Goal: Information Seeking & Learning: Learn about a topic

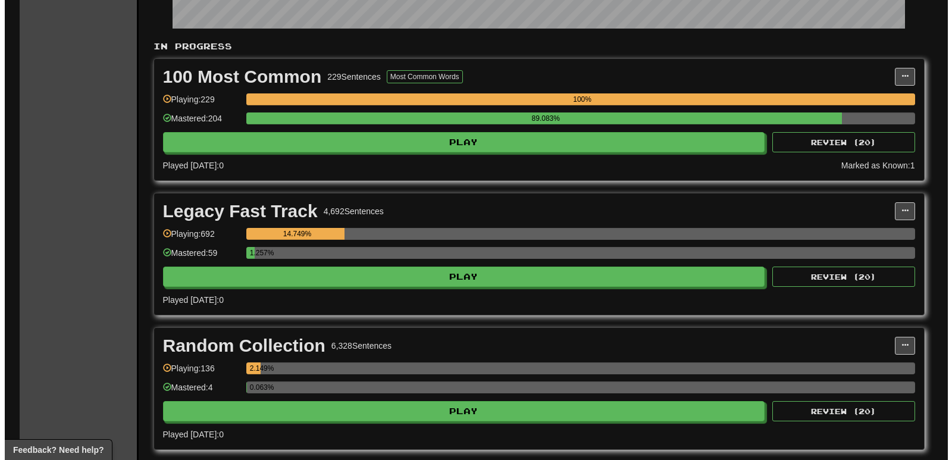
scroll to position [238, 0]
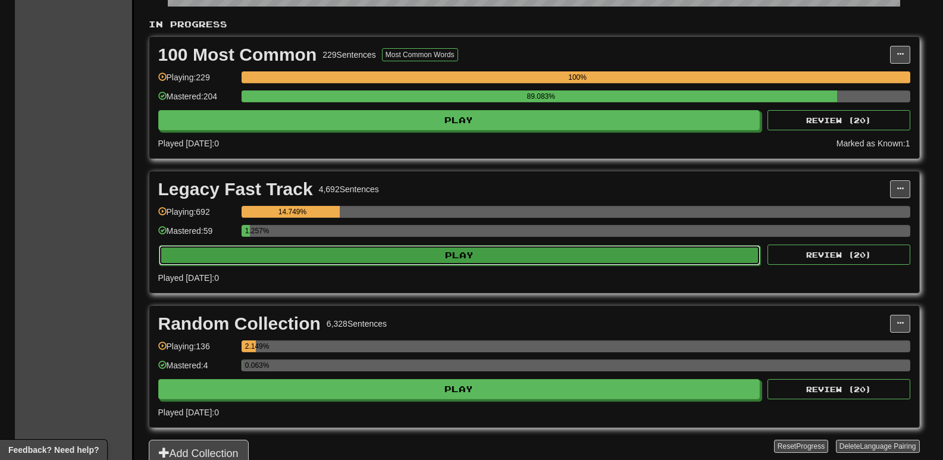
click at [470, 251] on button "Play" at bounding box center [460, 255] width 602 height 20
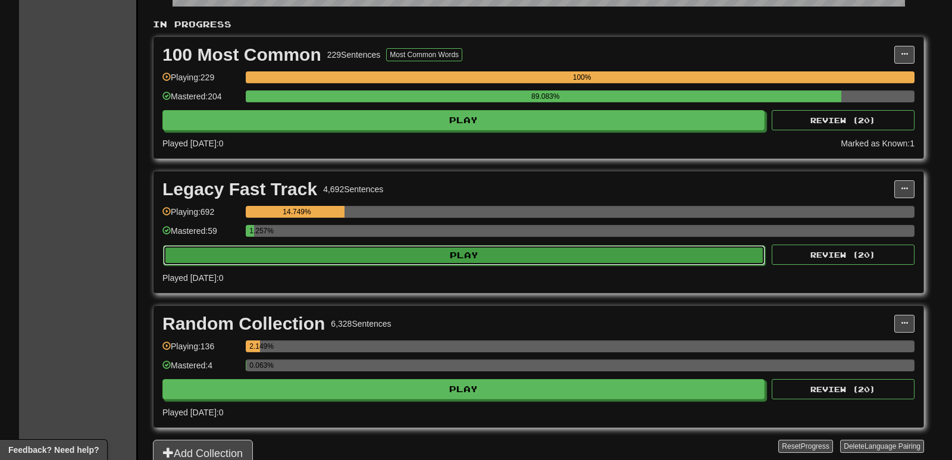
select select "**"
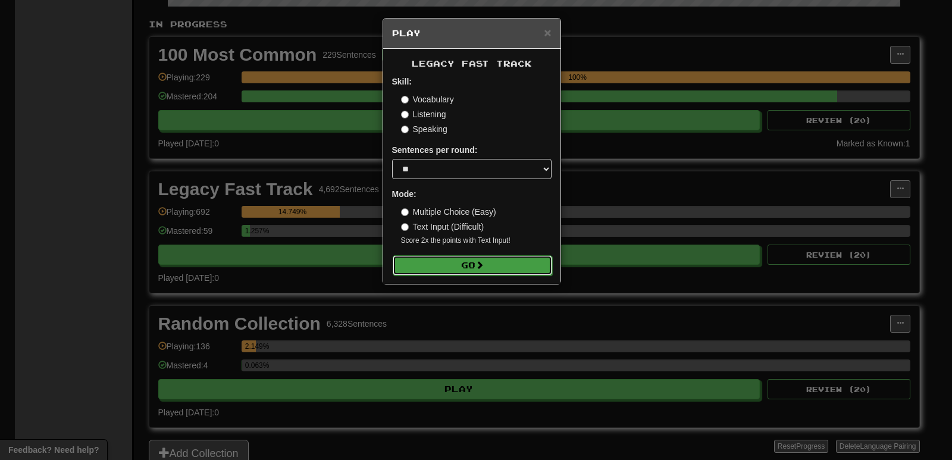
click at [492, 269] on button "Go" at bounding box center [473, 265] width 160 height 20
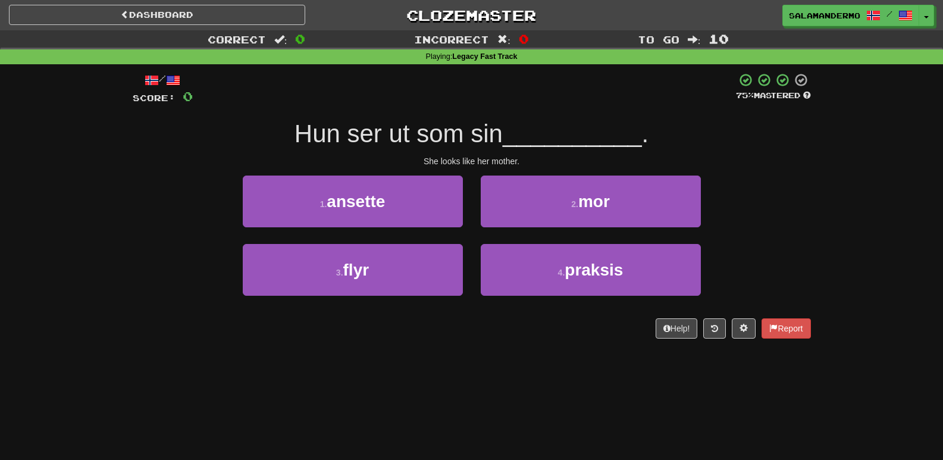
click at [520, 349] on div "/ Score: 0 75 % Mastered Hun ser ut som sin __________ . She looks like her mot…" at bounding box center [472, 209] width 679 height 291
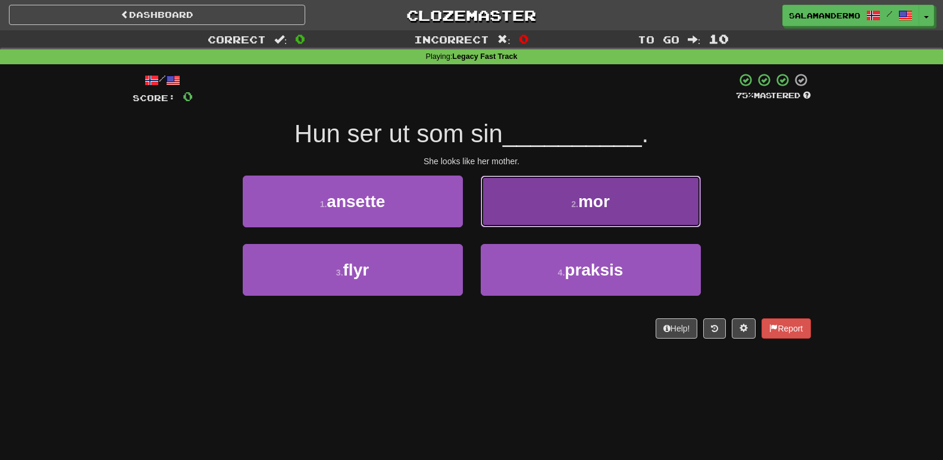
click at [551, 210] on button "2 . mor" at bounding box center [591, 202] width 220 height 52
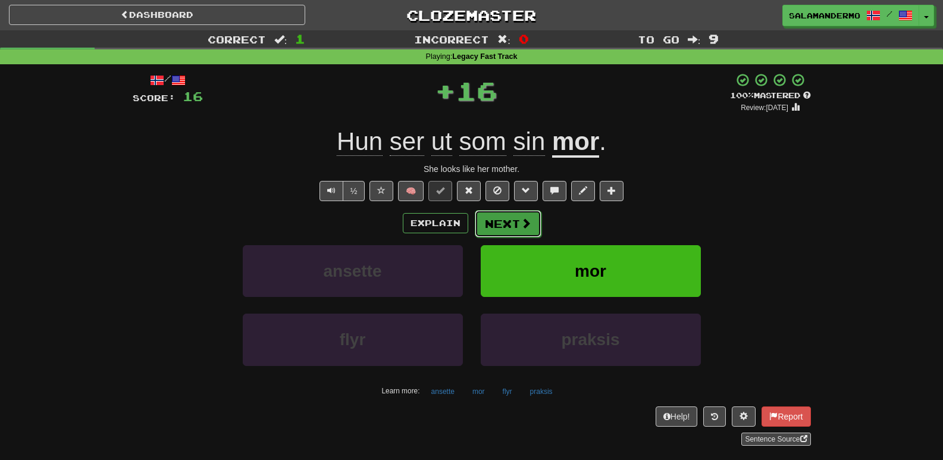
click at [515, 221] on button "Next" at bounding box center [508, 223] width 67 height 27
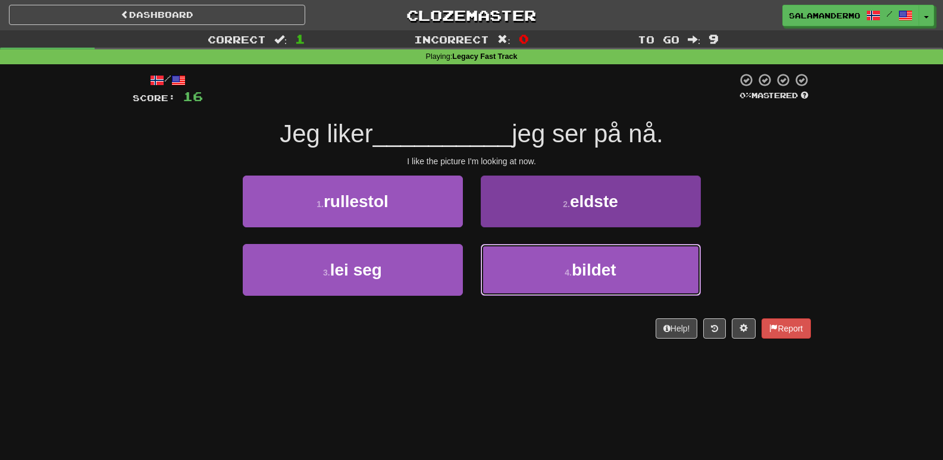
click at [517, 255] on button "4 . bildet" at bounding box center [591, 270] width 220 height 52
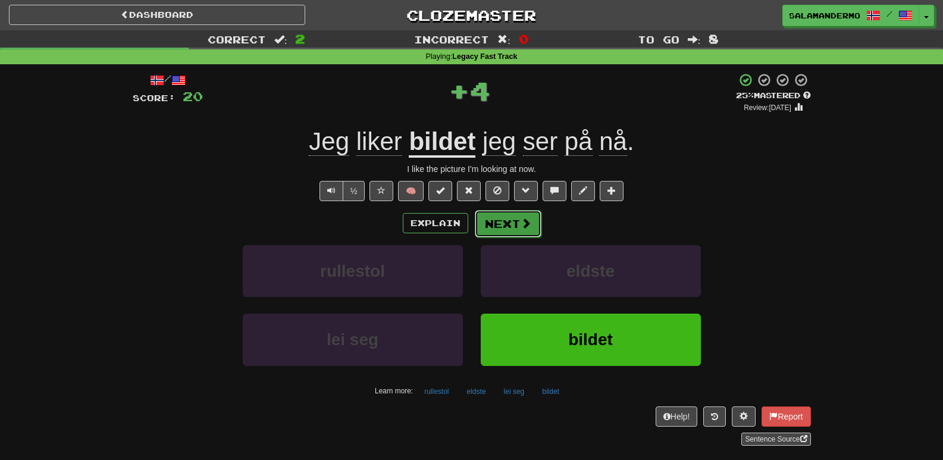
click at [511, 221] on button "Next" at bounding box center [508, 223] width 67 height 27
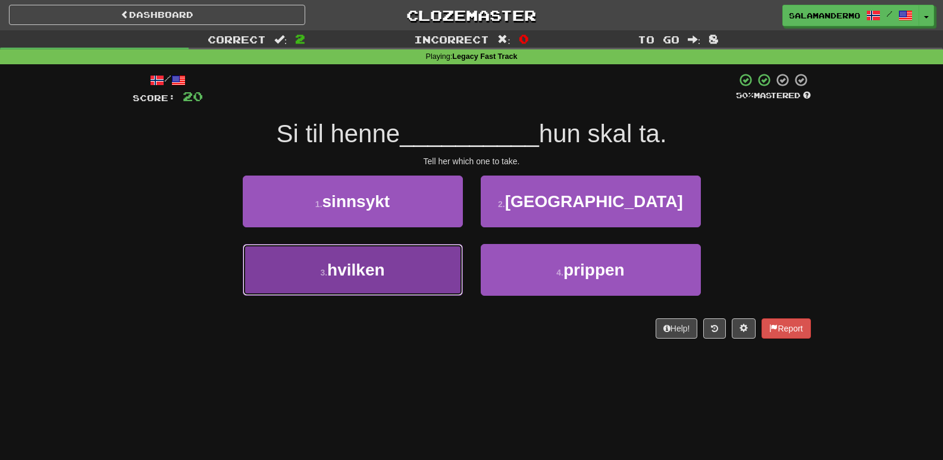
click at [424, 252] on button "3 . hvilken" at bounding box center [353, 270] width 220 height 52
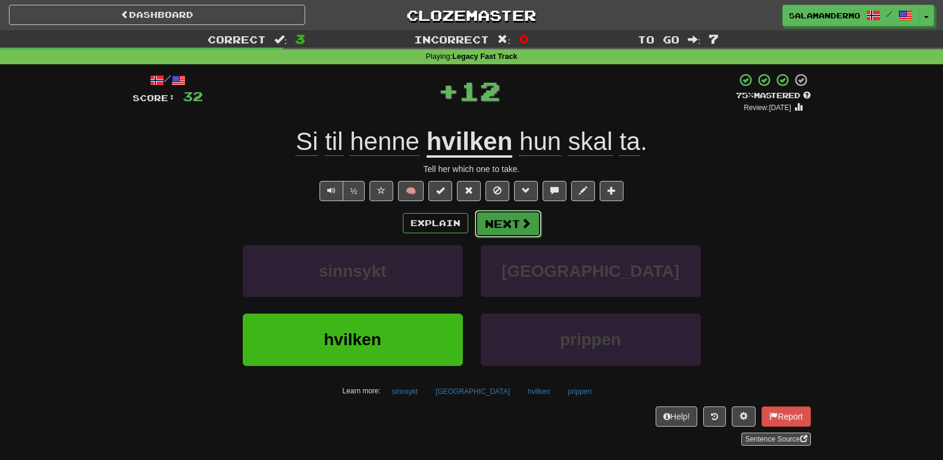
click at [492, 215] on button "Next" at bounding box center [508, 223] width 67 height 27
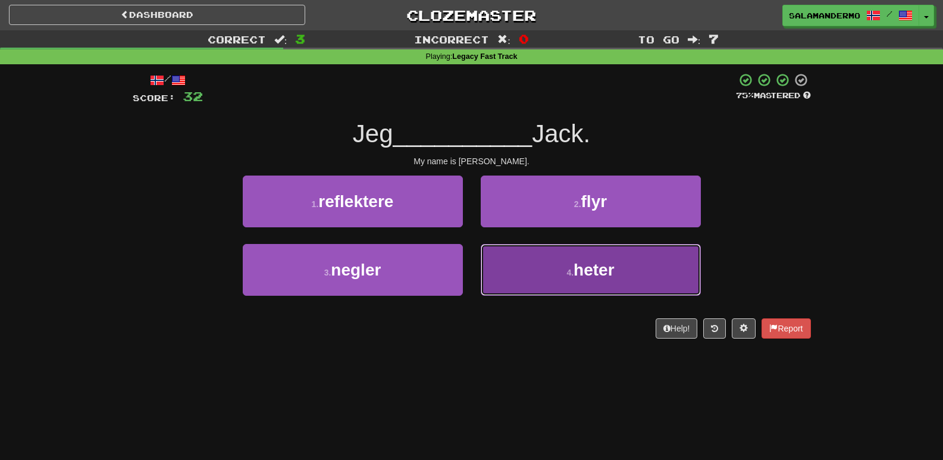
click at [511, 255] on button "4 . heter" at bounding box center [591, 270] width 220 height 52
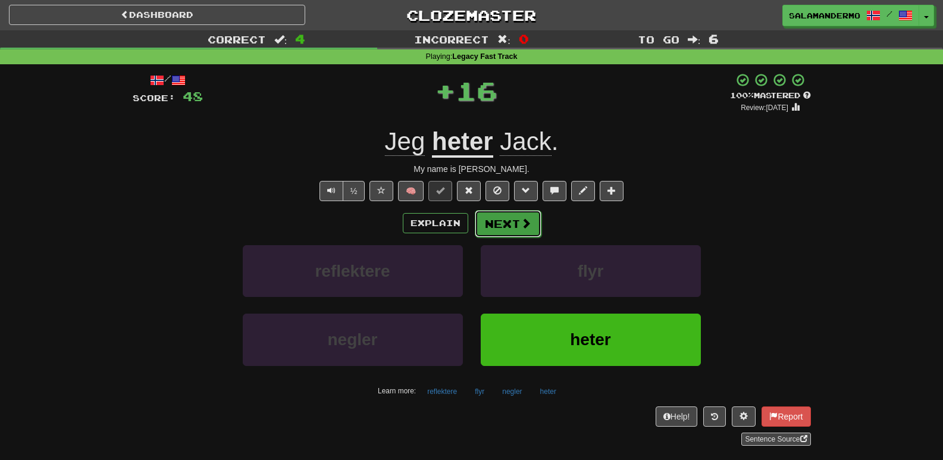
click at [514, 227] on button "Next" at bounding box center [508, 223] width 67 height 27
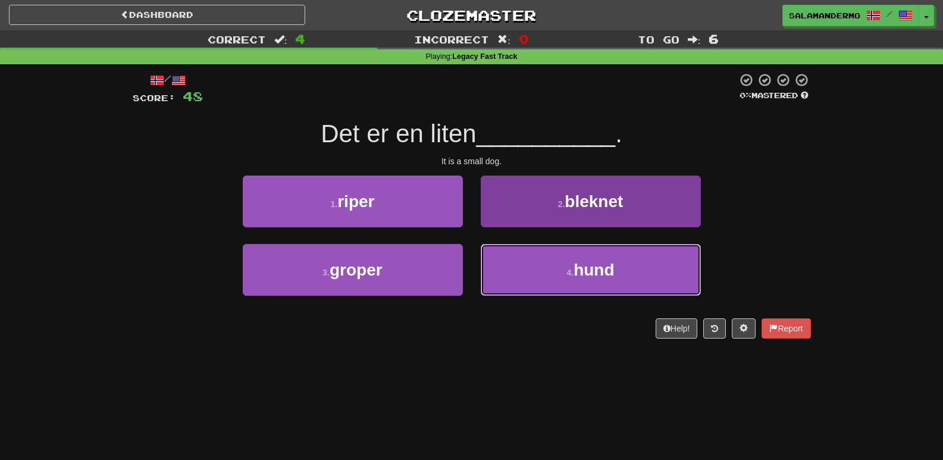
click at [513, 257] on button "4 . hund" at bounding box center [591, 270] width 220 height 52
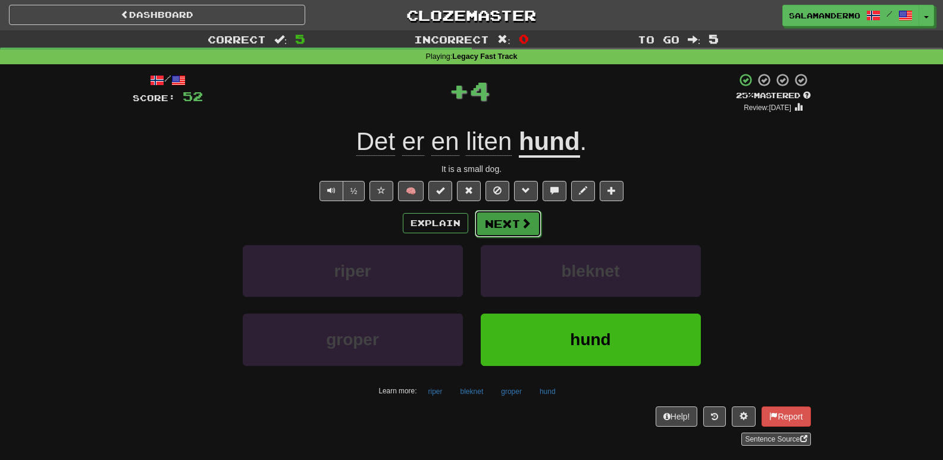
click at [506, 220] on button "Next" at bounding box center [508, 223] width 67 height 27
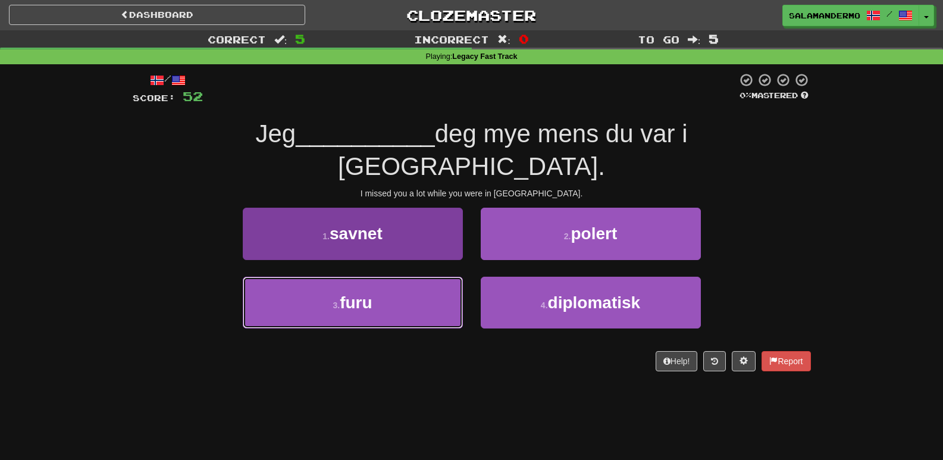
click at [423, 277] on button "3 . furu" at bounding box center [353, 303] width 220 height 52
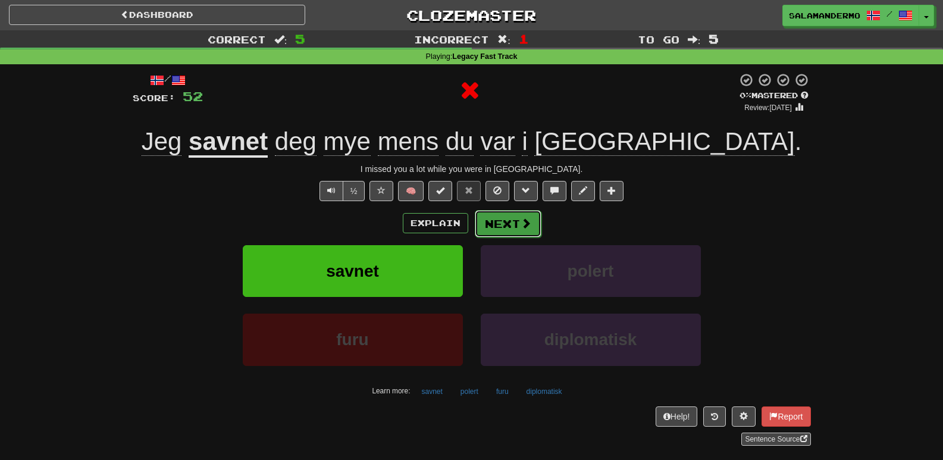
click at [507, 221] on button "Next" at bounding box center [508, 223] width 67 height 27
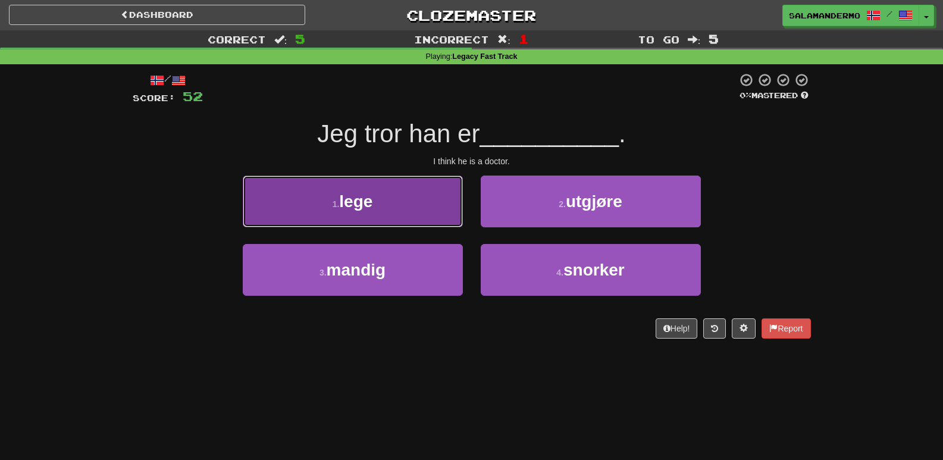
click at [426, 194] on button "1 . lege" at bounding box center [353, 202] width 220 height 52
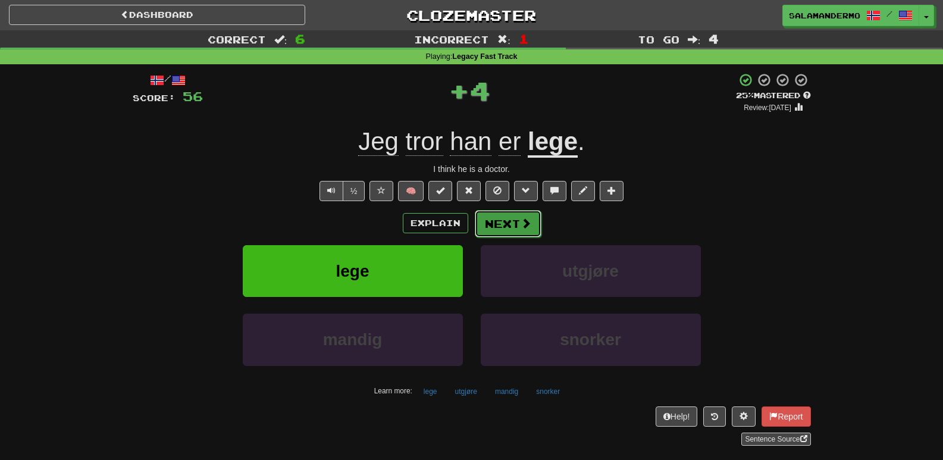
click at [525, 223] on span at bounding box center [526, 223] width 11 height 11
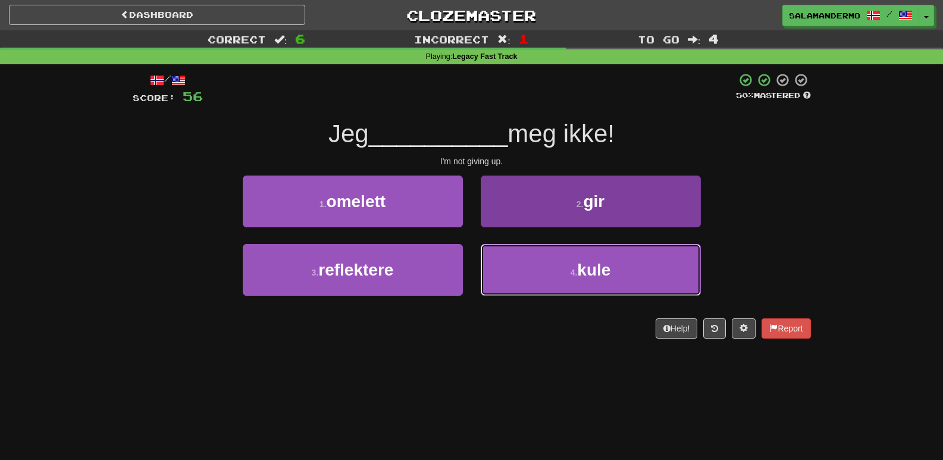
click at [526, 266] on button "4 . kule" at bounding box center [591, 270] width 220 height 52
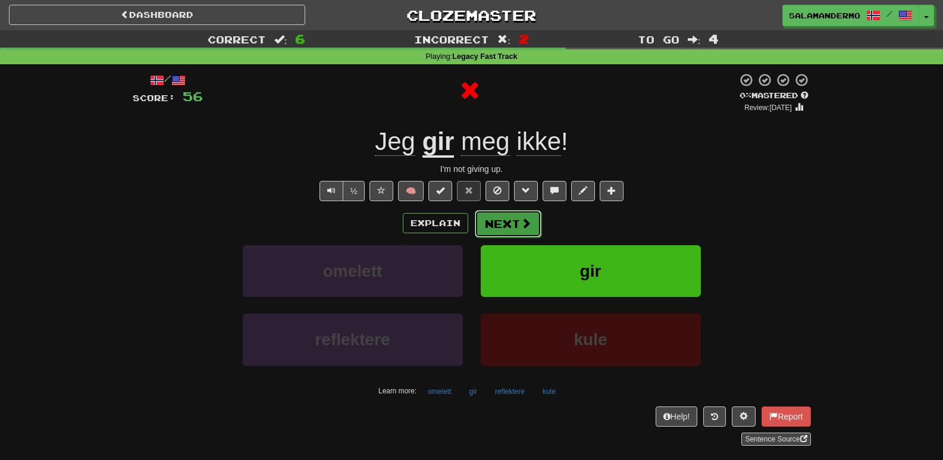
click at [508, 222] on button "Next" at bounding box center [508, 223] width 67 height 27
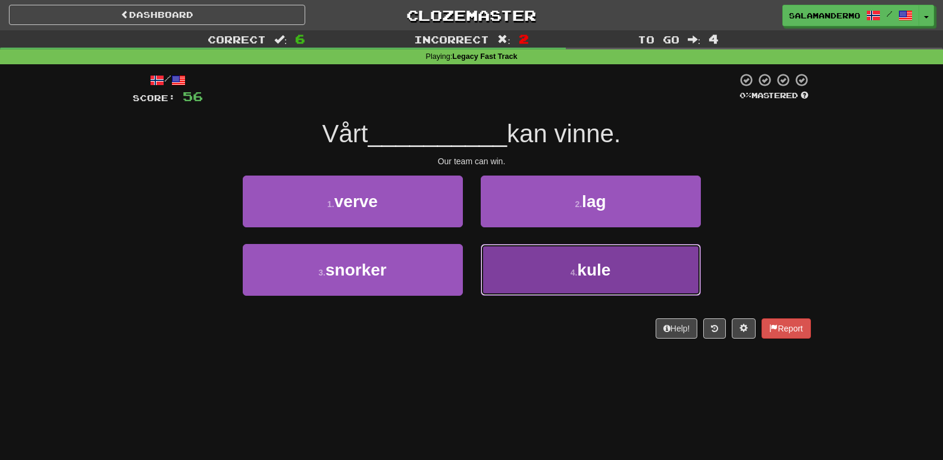
click at [527, 261] on button "4 . kule" at bounding box center [591, 270] width 220 height 52
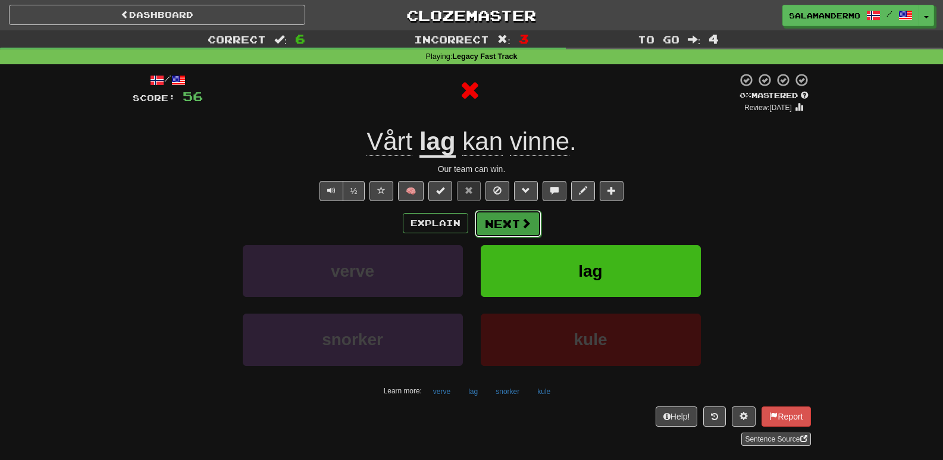
click at [515, 233] on button "Next" at bounding box center [508, 223] width 67 height 27
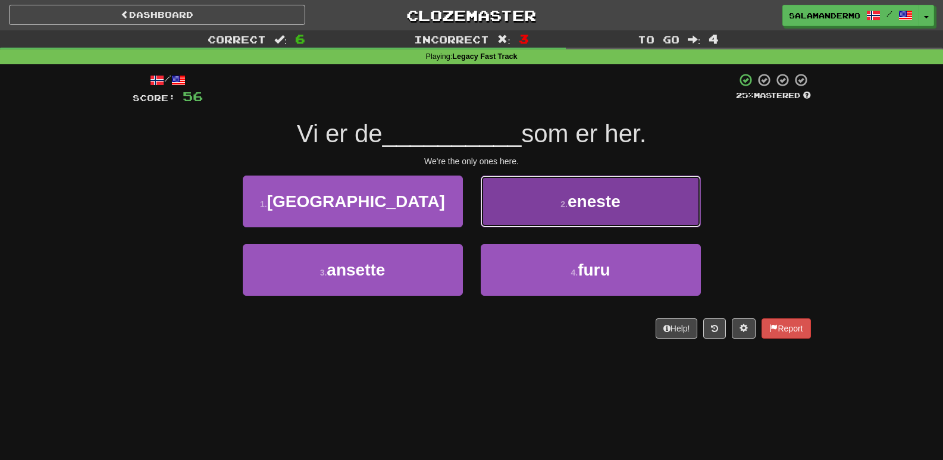
click at [521, 212] on button "2 . eneste" at bounding box center [591, 202] width 220 height 52
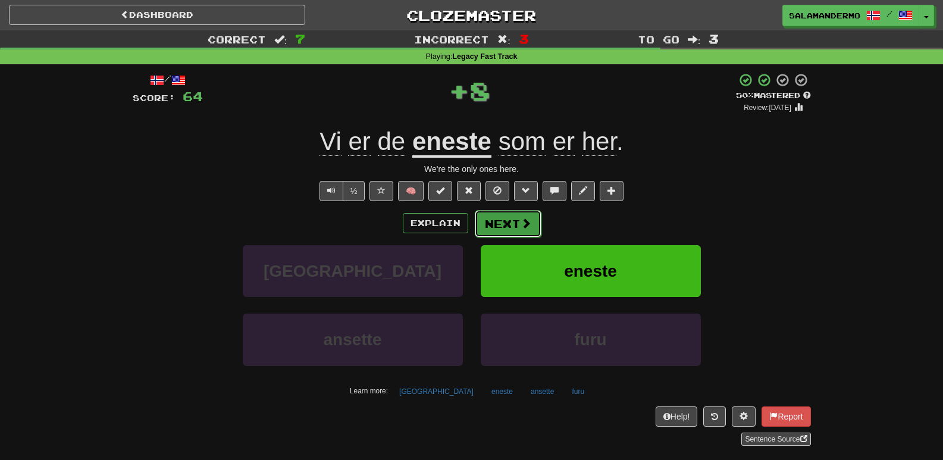
click at [514, 218] on button "Next" at bounding box center [508, 223] width 67 height 27
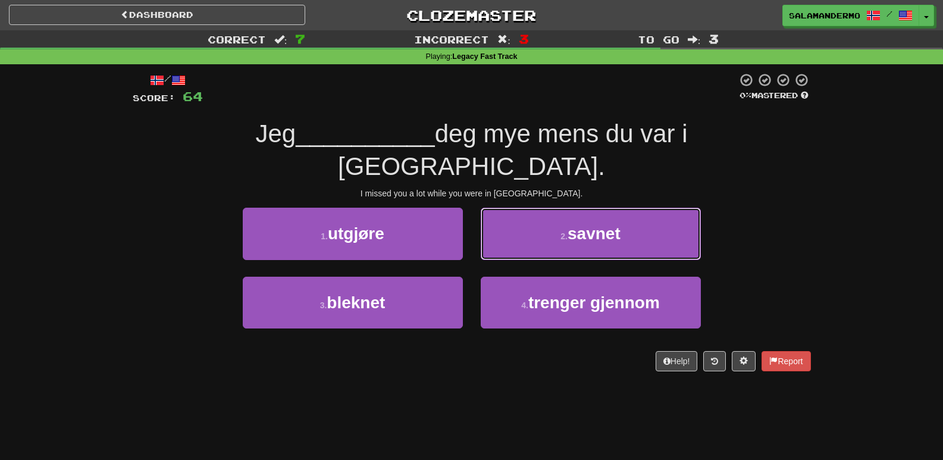
drag, startPoint x: 536, startPoint y: 204, endPoint x: 531, endPoint y: 208, distance: 6.8
click at [534, 208] on button "2 . savnet" at bounding box center [591, 234] width 220 height 52
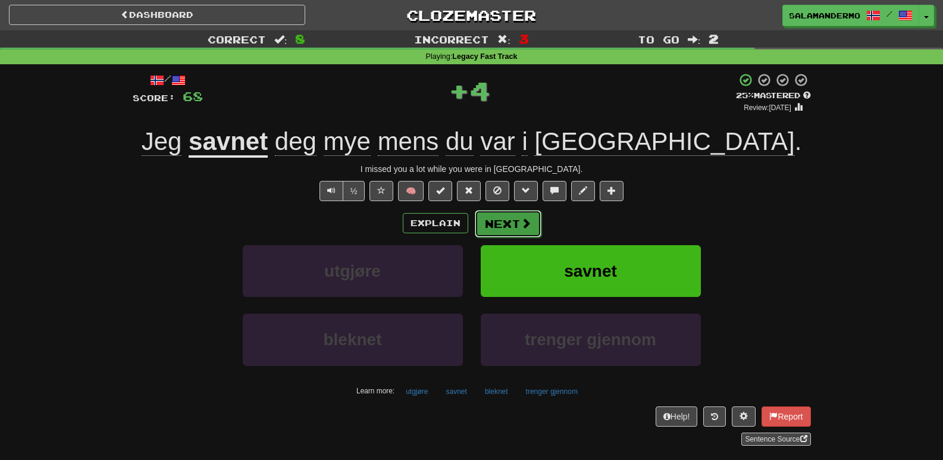
click at [515, 217] on button "Next" at bounding box center [508, 223] width 67 height 27
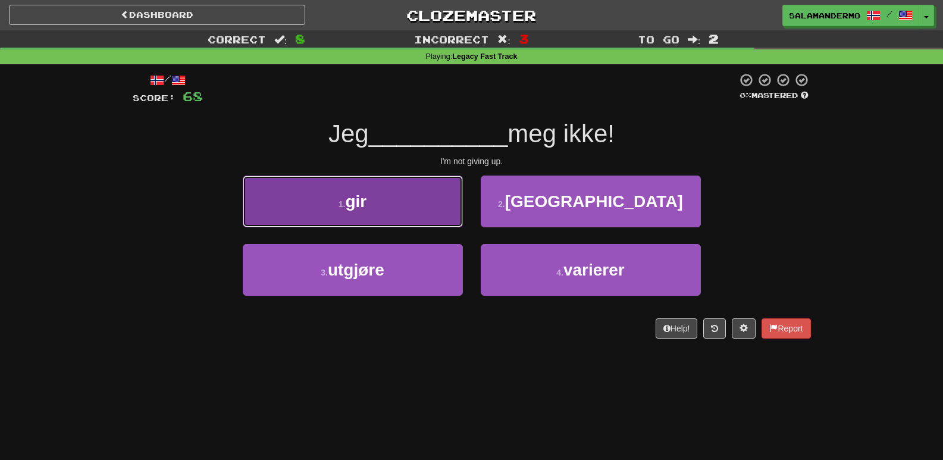
click at [440, 207] on button "1 . gir" at bounding box center [353, 202] width 220 height 52
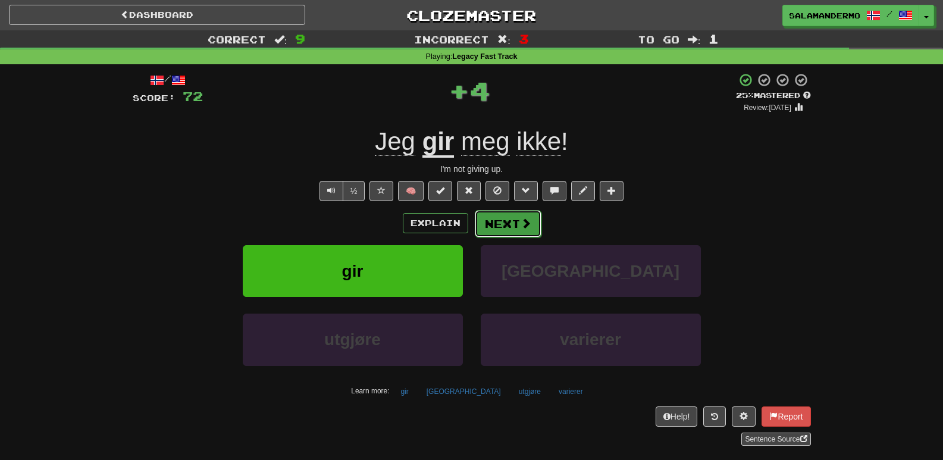
click at [499, 224] on button "Next" at bounding box center [508, 223] width 67 height 27
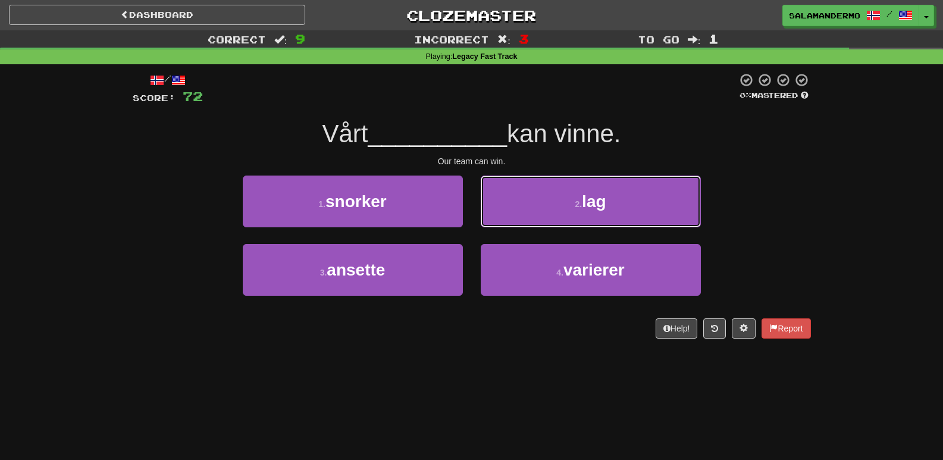
click at [521, 208] on button "2 . lag" at bounding box center [591, 202] width 220 height 52
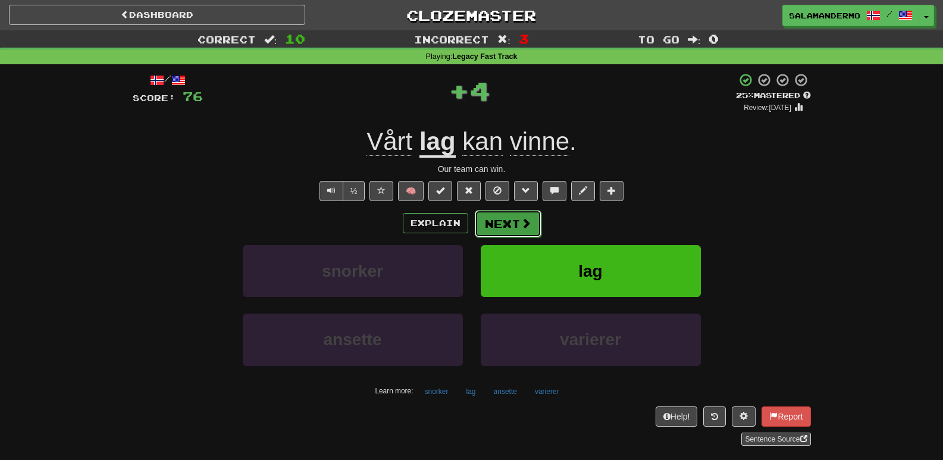
click at [502, 217] on button "Next" at bounding box center [508, 223] width 67 height 27
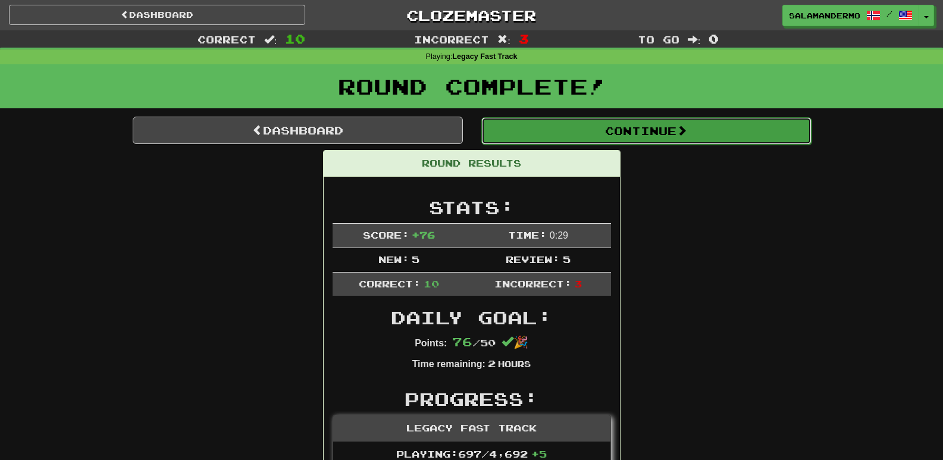
click at [566, 130] on button "Continue" at bounding box center [647, 130] width 330 height 27
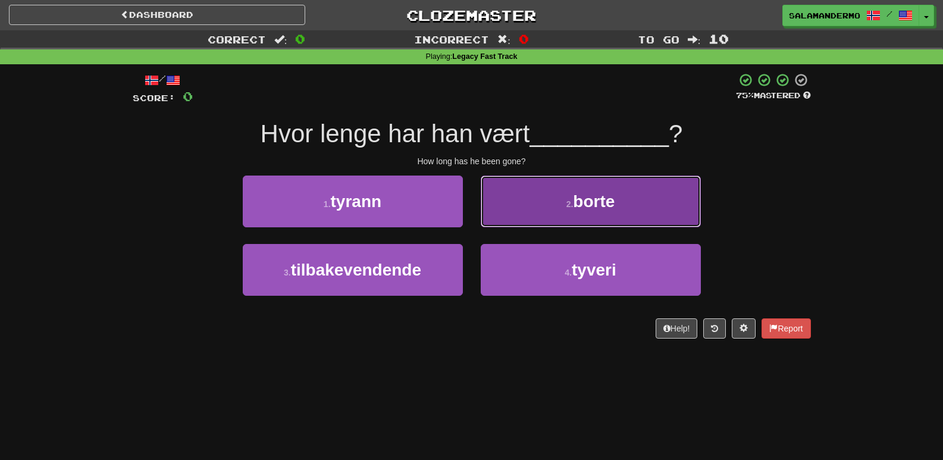
click at [515, 195] on button "2 . borte" at bounding box center [591, 202] width 220 height 52
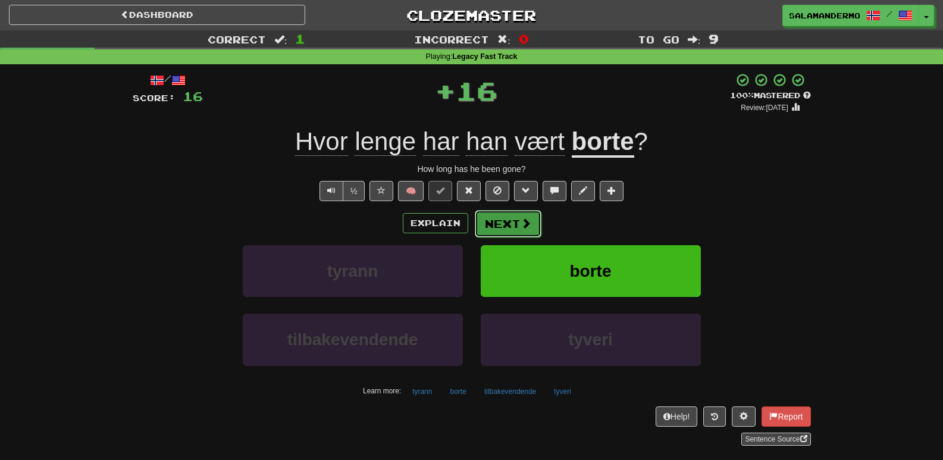
click at [499, 212] on button "Next" at bounding box center [508, 223] width 67 height 27
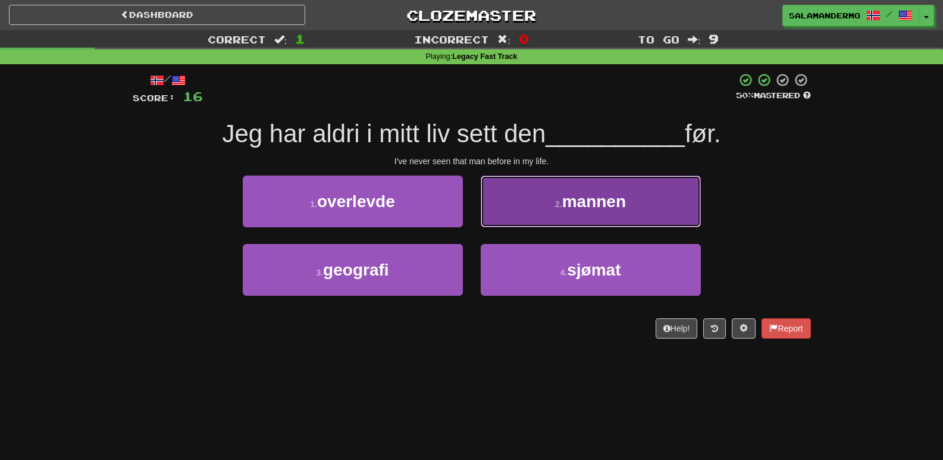
click at [515, 207] on button "2 . mannen" at bounding box center [591, 202] width 220 height 52
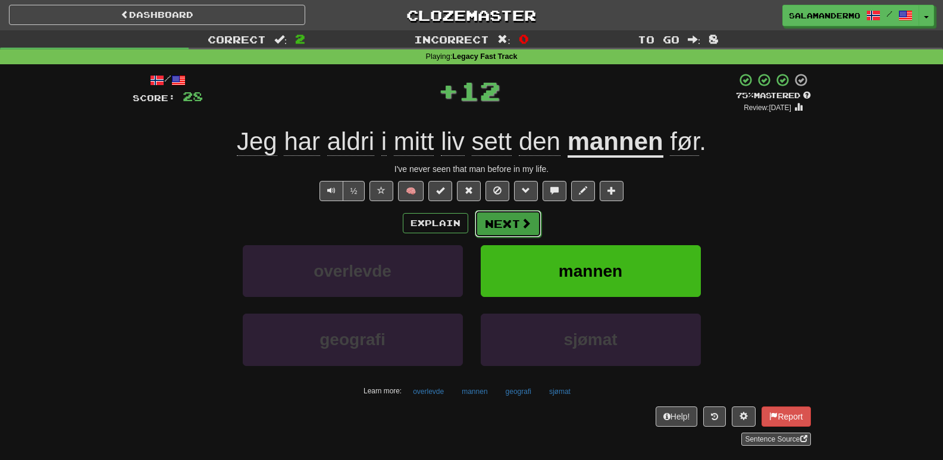
click at [507, 220] on button "Next" at bounding box center [508, 223] width 67 height 27
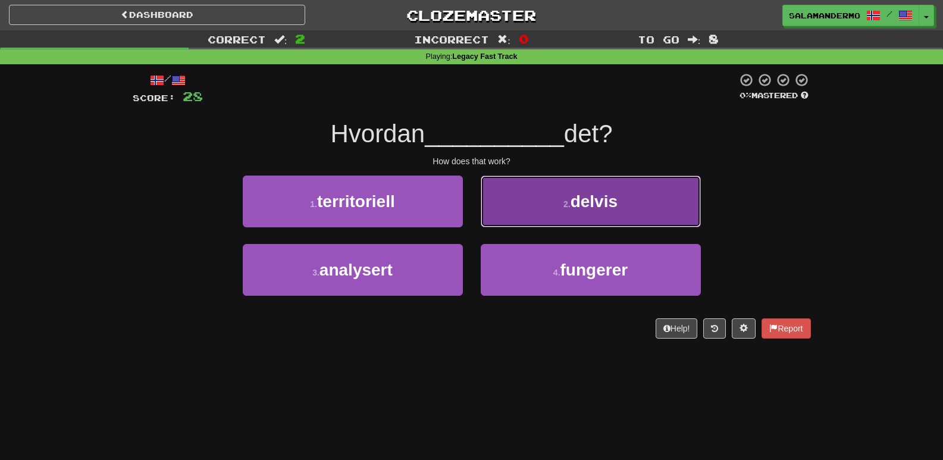
click at [507, 215] on button "2 . delvis" at bounding box center [591, 202] width 220 height 52
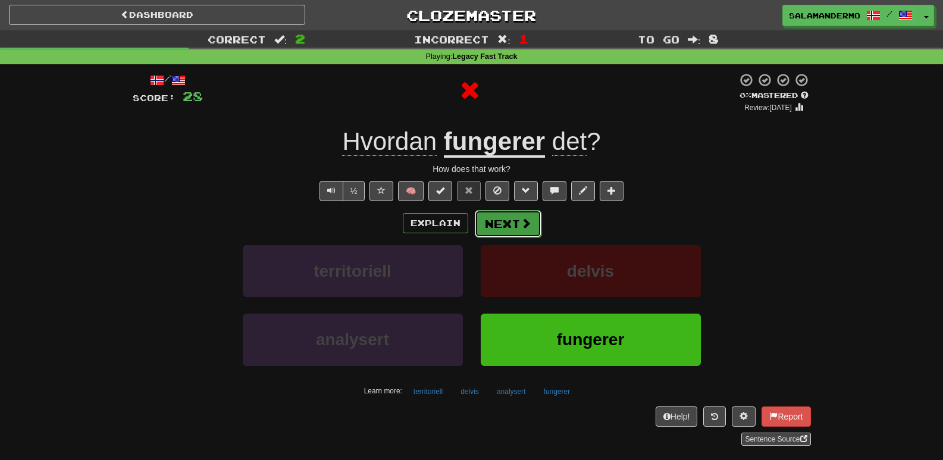
click at [505, 218] on button "Next" at bounding box center [508, 223] width 67 height 27
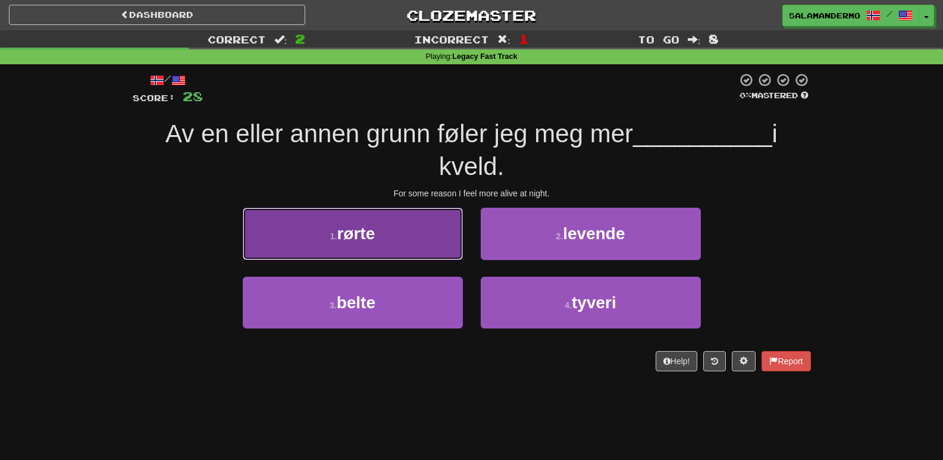
click at [442, 215] on button "1 . rørte" at bounding box center [353, 234] width 220 height 52
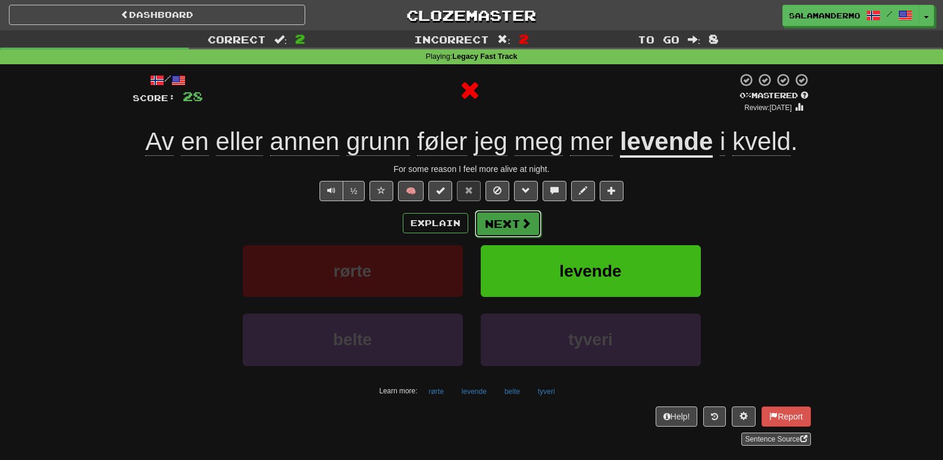
click at [499, 224] on button "Next" at bounding box center [508, 223] width 67 height 27
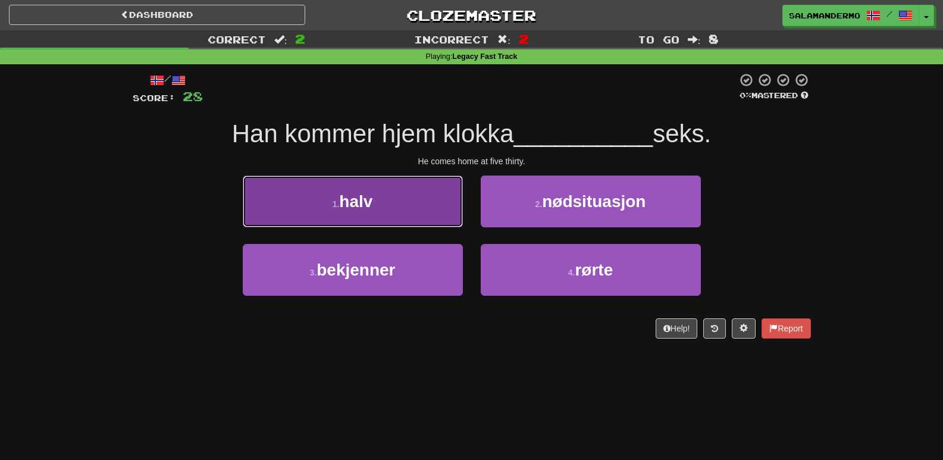
click at [409, 212] on button "1 . halv" at bounding box center [353, 202] width 220 height 52
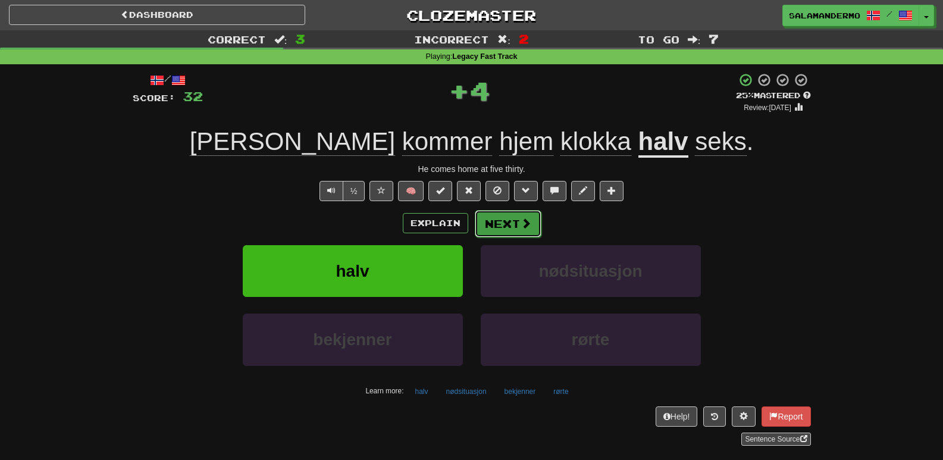
click at [496, 232] on button "Next" at bounding box center [508, 223] width 67 height 27
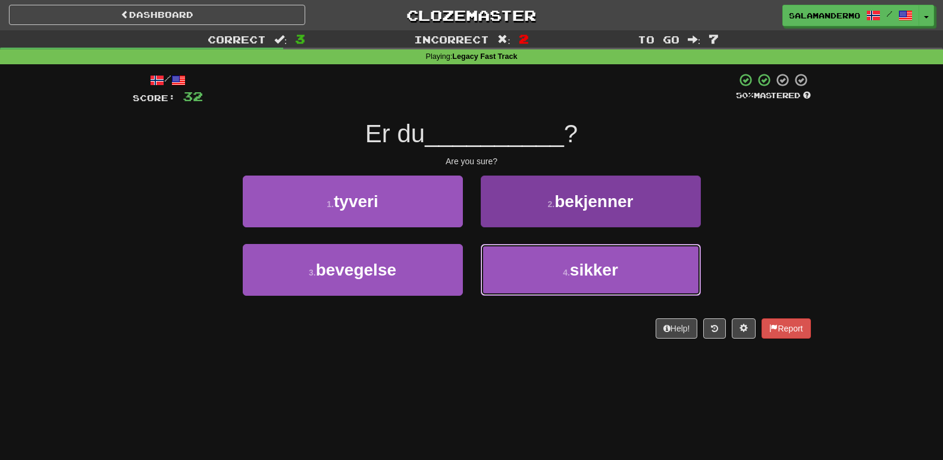
click at [514, 261] on button "4 . sikker" at bounding box center [591, 270] width 220 height 52
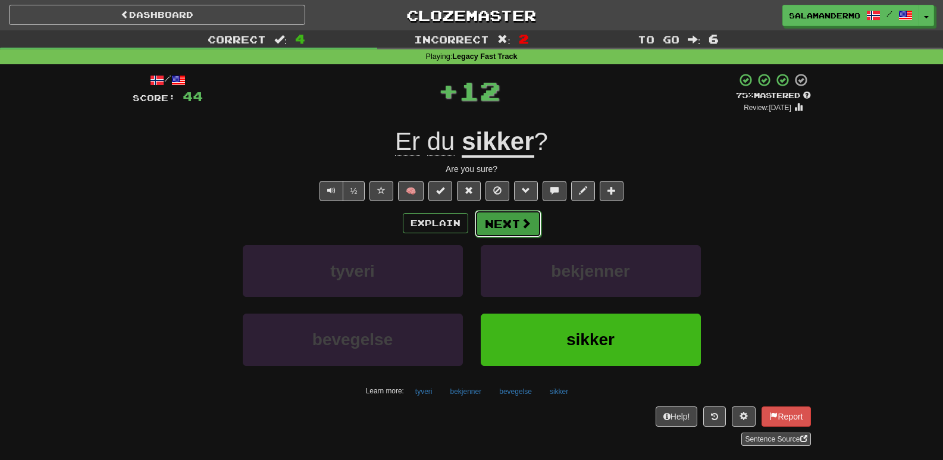
click at [515, 230] on button "Next" at bounding box center [508, 223] width 67 height 27
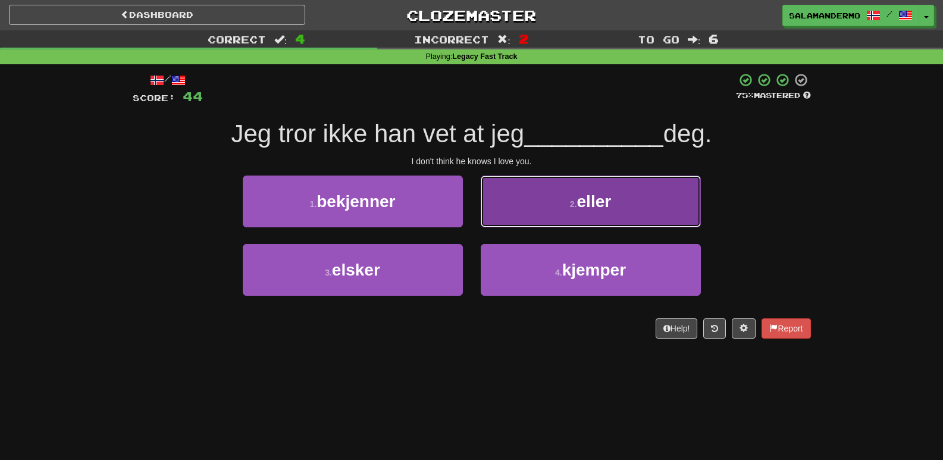
click at [515, 207] on button "2 . eller" at bounding box center [591, 202] width 220 height 52
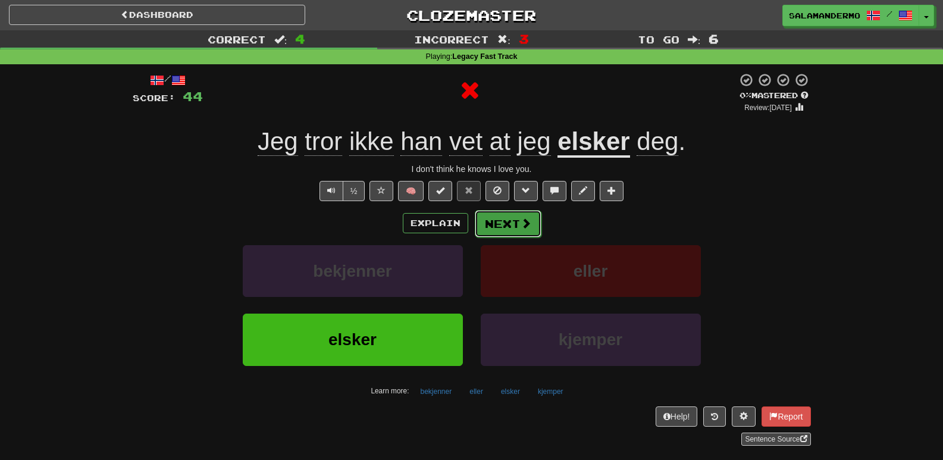
click at [509, 214] on button "Next" at bounding box center [508, 223] width 67 height 27
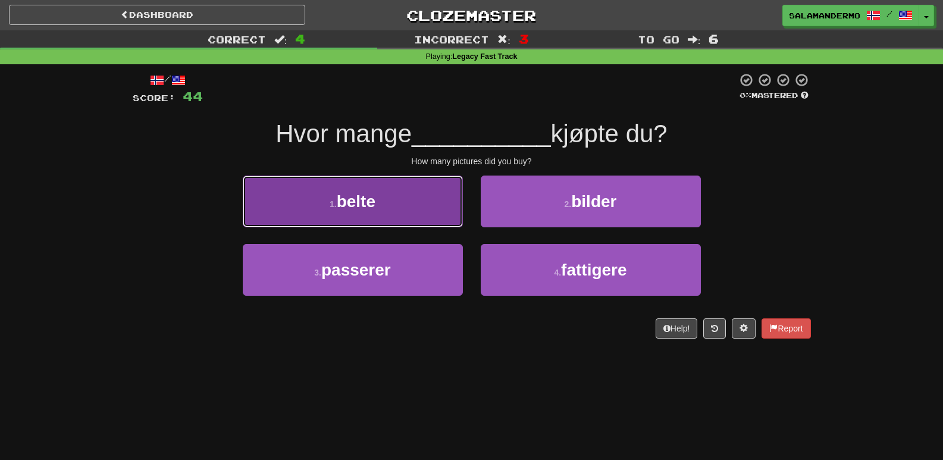
click at [436, 209] on button "1 . belte" at bounding box center [353, 202] width 220 height 52
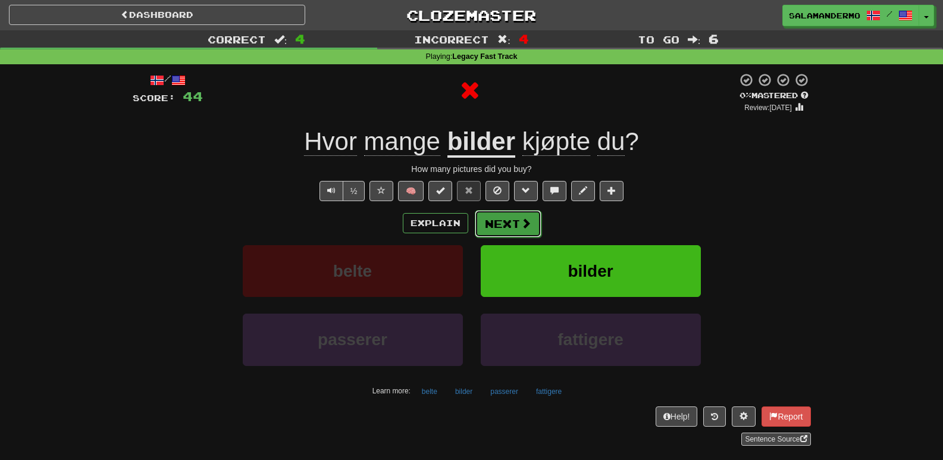
click at [501, 229] on button "Next" at bounding box center [508, 223] width 67 height 27
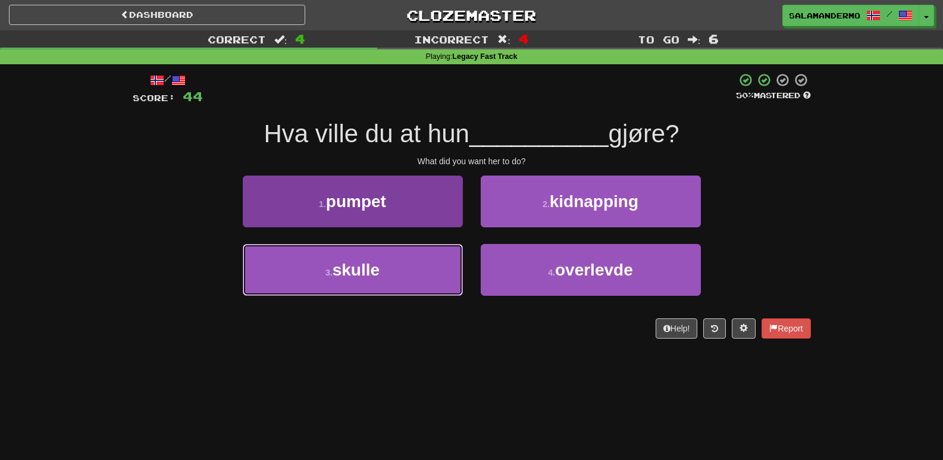
click at [448, 271] on button "3 . skulle" at bounding box center [353, 270] width 220 height 52
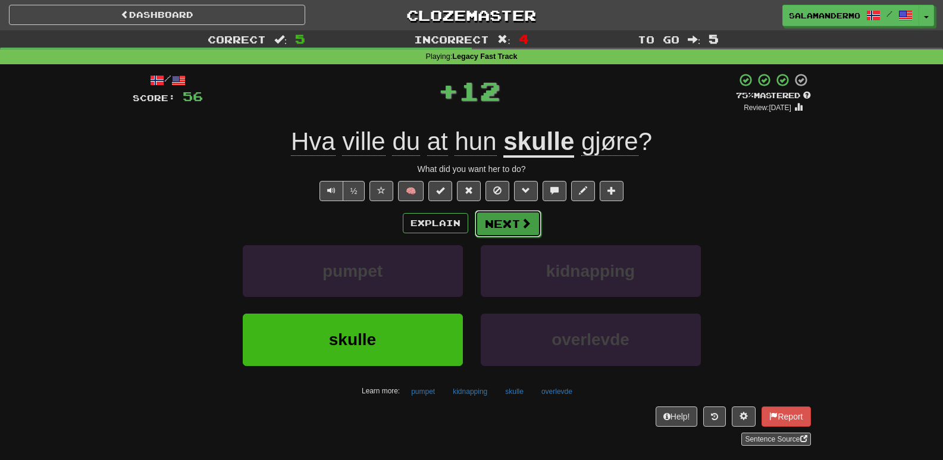
click at [502, 224] on button "Next" at bounding box center [508, 223] width 67 height 27
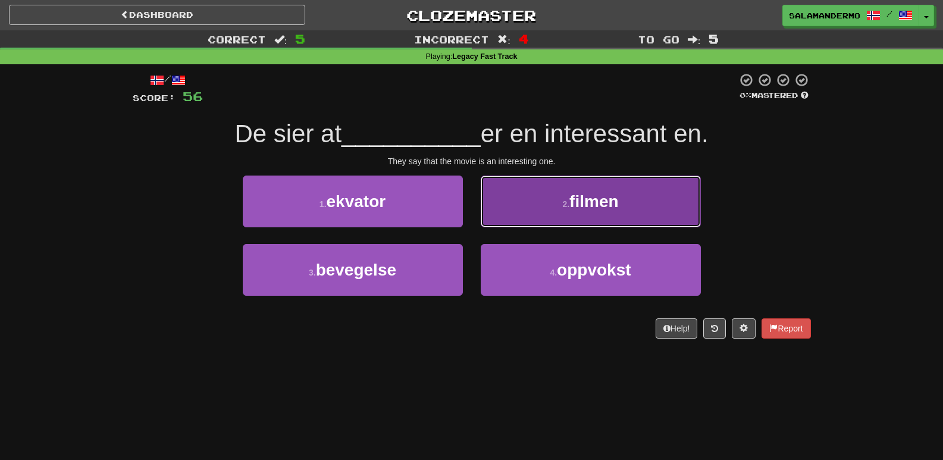
click at [513, 216] on button "2 . filmen" at bounding box center [591, 202] width 220 height 52
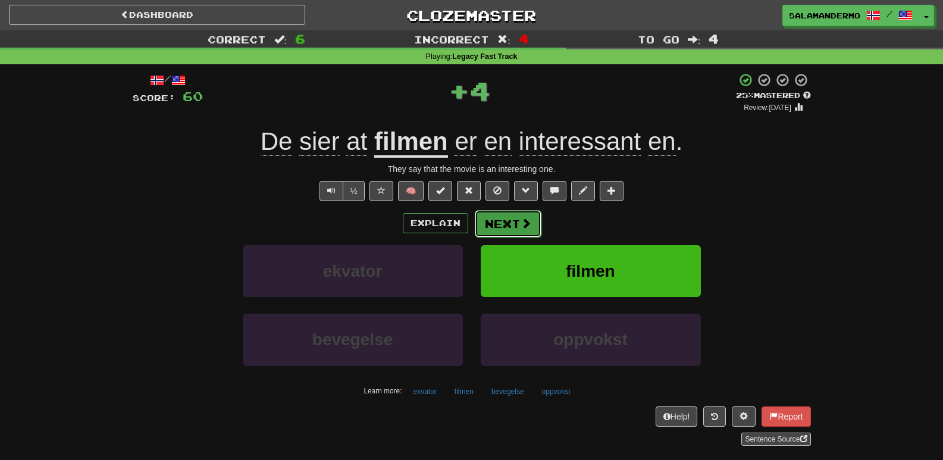
click at [502, 224] on button "Next" at bounding box center [508, 223] width 67 height 27
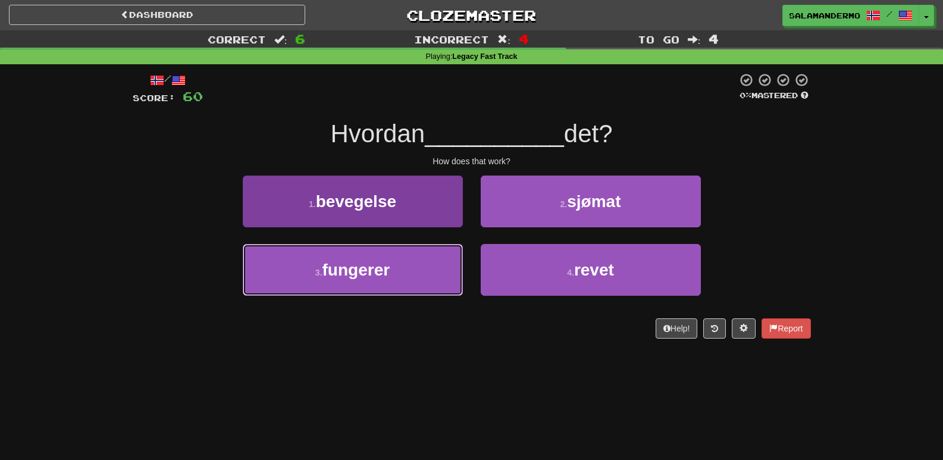
click at [439, 265] on button "3 . fungerer" at bounding box center [353, 270] width 220 height 52
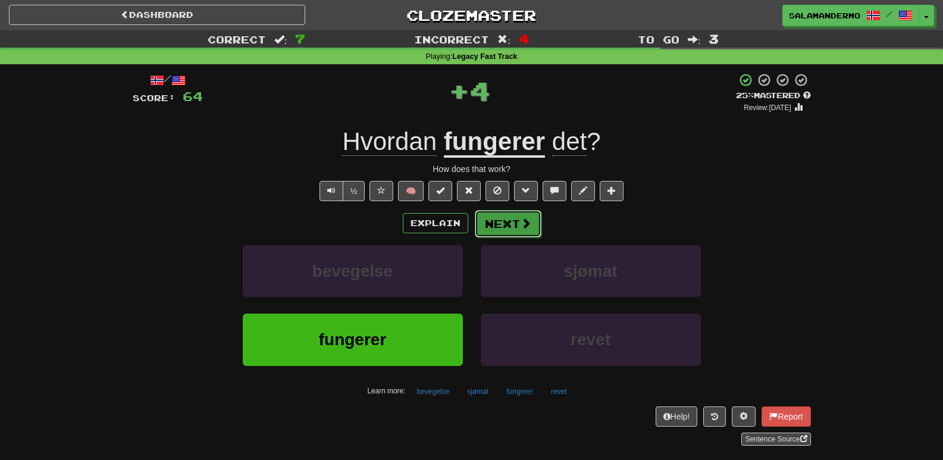
click at [499, 223] on button "Next" at bounding box center [508, 223] width 67 height 27
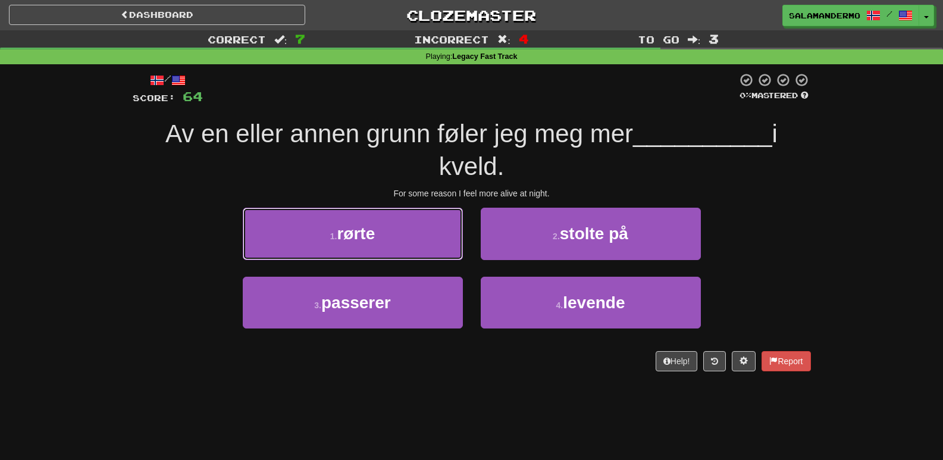
click at [448, 241] on button "1 . rørte" at bounding box center [353, 234] width 220 height 52
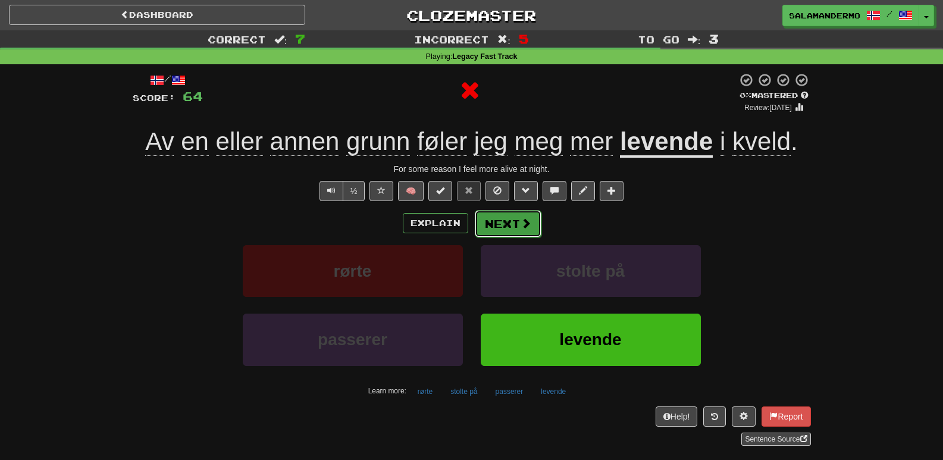
click at [496, 233] on button "Next" at bounding box center [508, 223] width 67 height 27
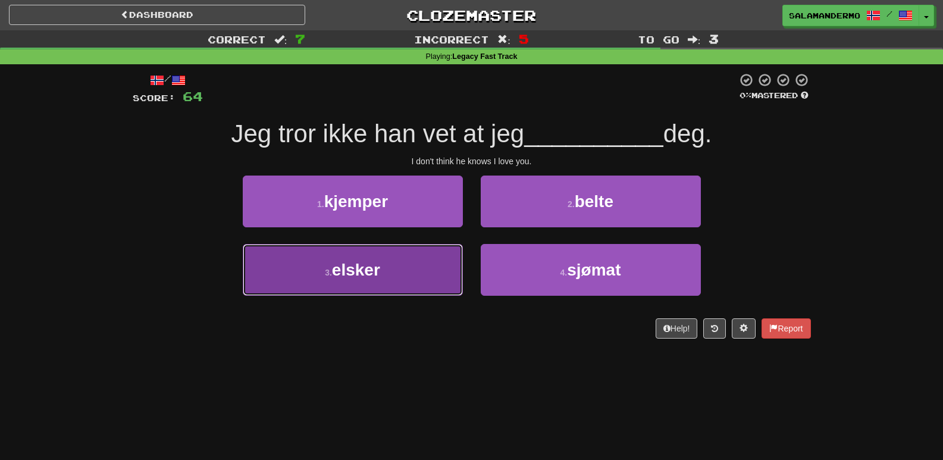
click at [411, 268] on button "3 . elsker" at bounding box center [353, 270] width 220 height 52
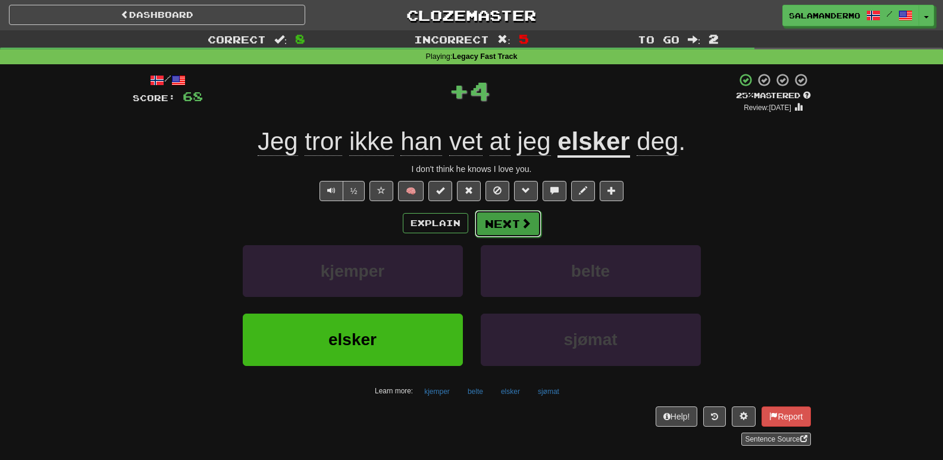
click at [490, 222] on button "Next" at bounding box center [508, 223] width 67 height 27
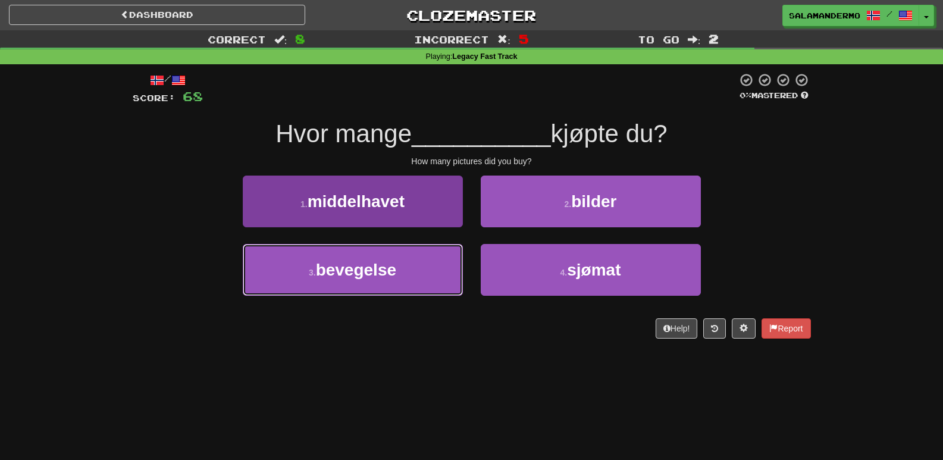
click at [428, 273] on button "3 . bevegelse" at bounding box center [353, 270] width 220 height 52
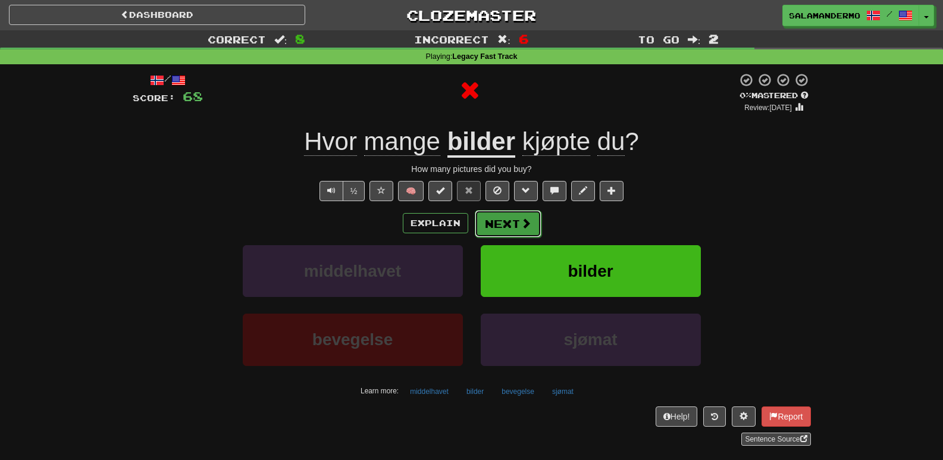
click at [493, 221] on button "Next" at bounding box center [508, 223] width 67 height 27
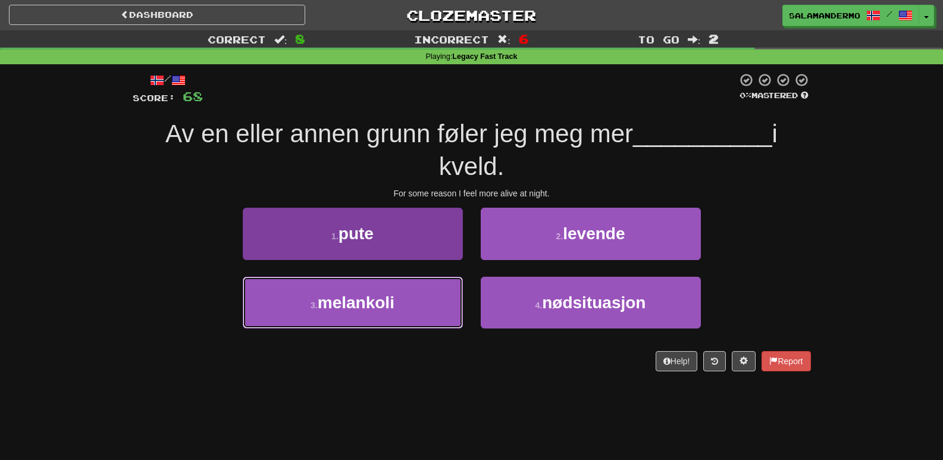
click at [419, 294] on button "3 . melankoli" at bounding box center [353, 303] width 220 height 52
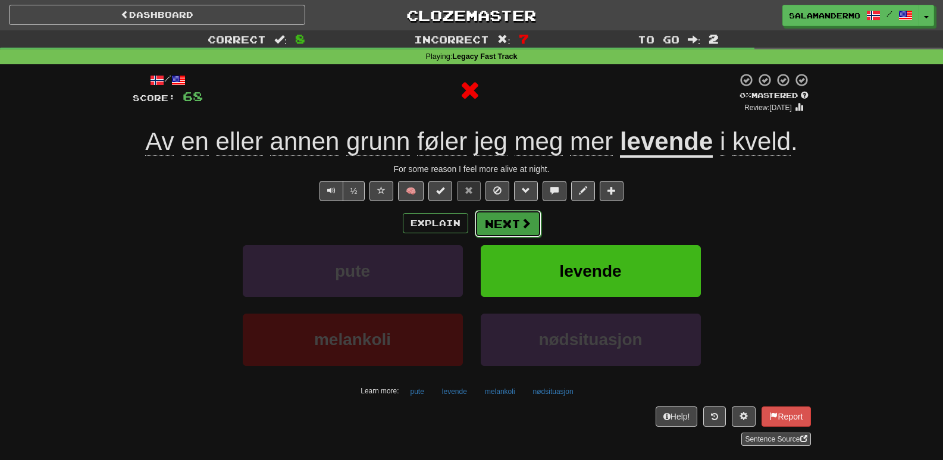
click at [487, 218] on button "Next" at bounding box center [508, 223] width 67 height 27
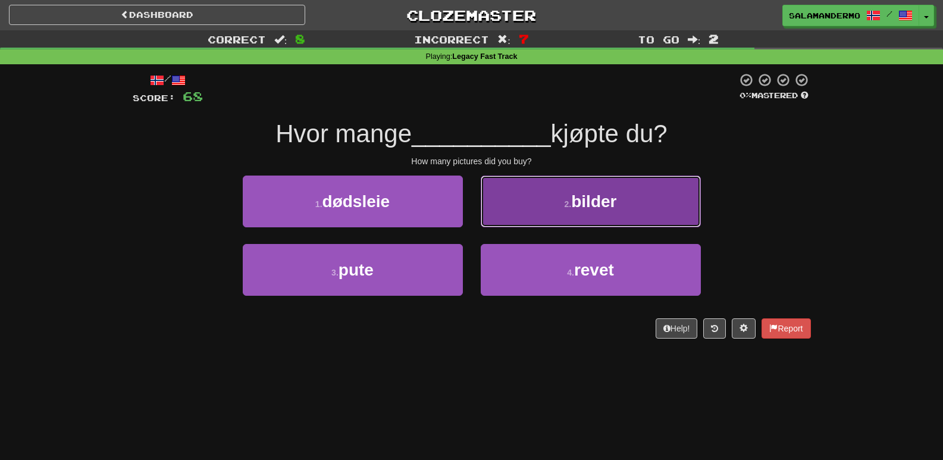
click at [502, 214] on button "2 . bilder" at bounding box center [591, 202] width 220 height 52
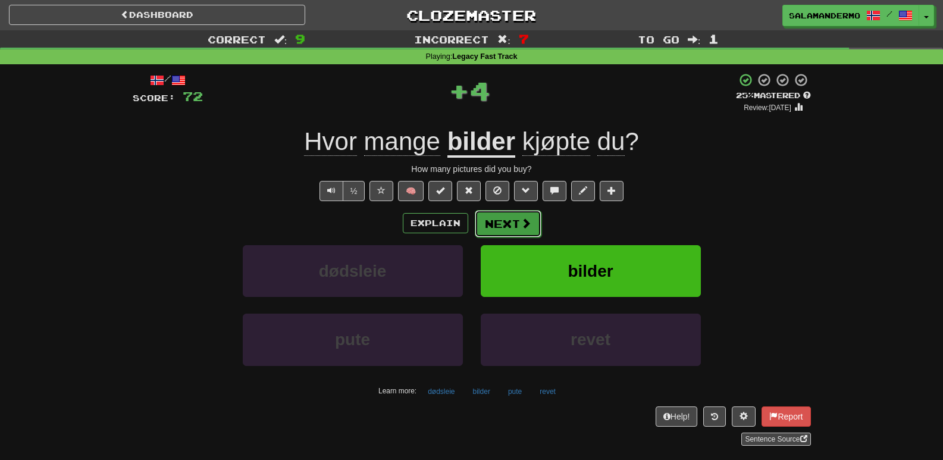
click at [498, 218] on button "Next" at bounding box center [508, 223] width 67 height 27
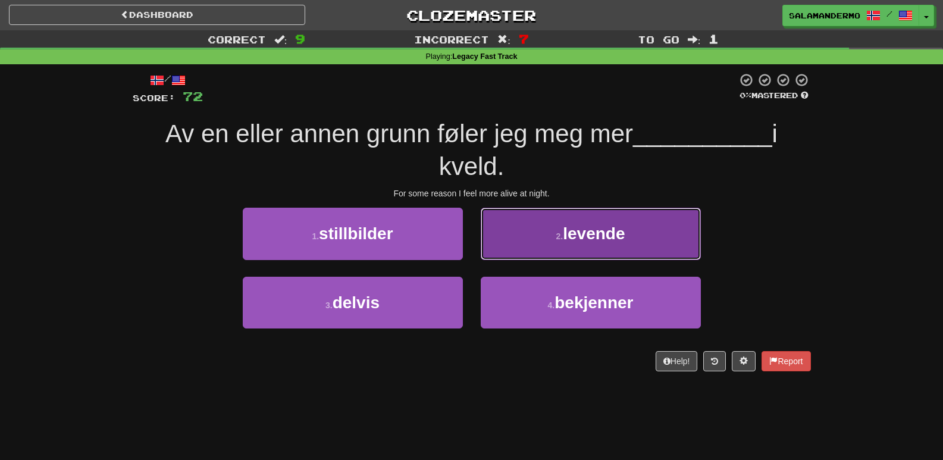
click at [507, 232] on button "2 . levende" at bounding box center [591, 234] width 220 height 52
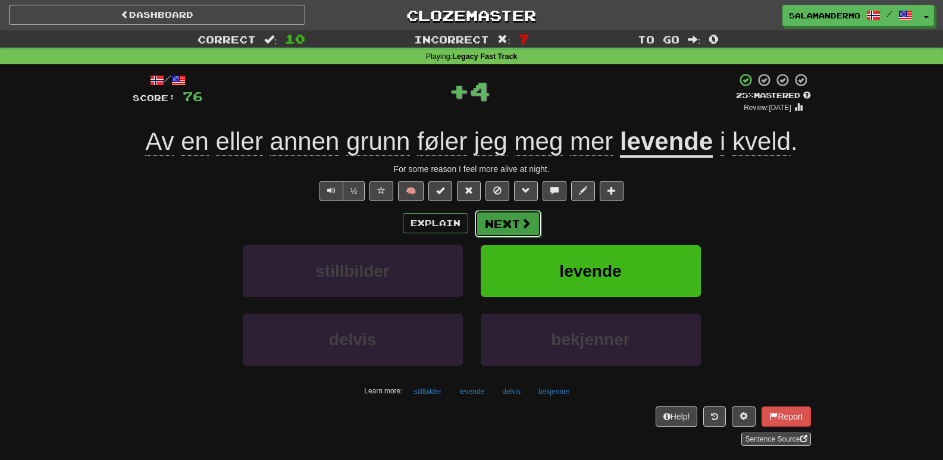
click at [501, 235] on button "Next" at bounding box center [508, 223] width 67 height 27
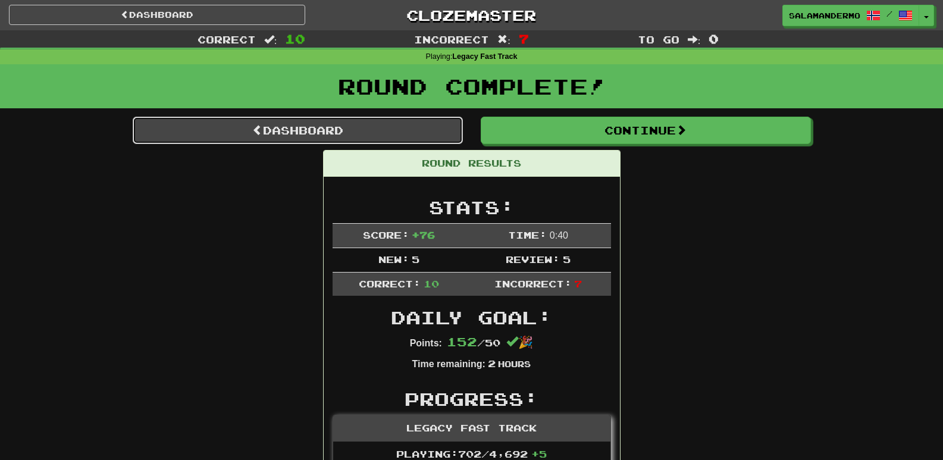
click at [329, 119] on link "Dashboard" at bounding box center [298, 130] width 330 height 27
